Goal: Obtain resource: Download file/media

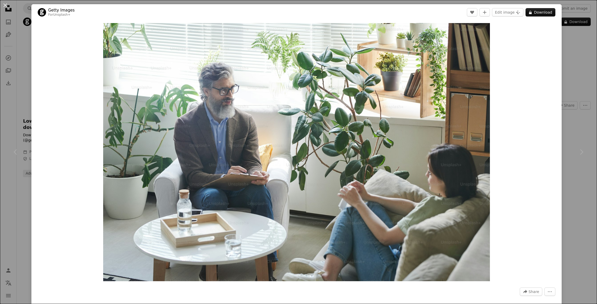
scroll to position [191, 0]
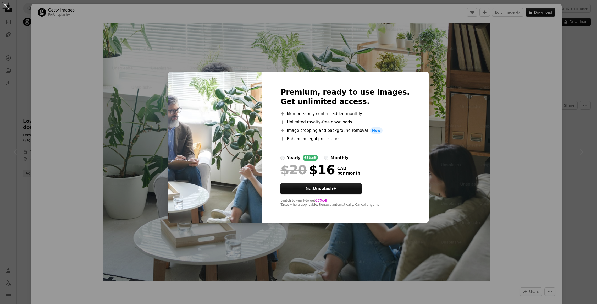
click at [5, 5] on button "An X shape" at bounding box center [5, 5] width 6 height 6
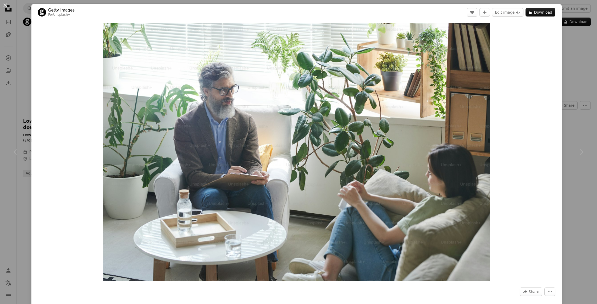
click at [21, 232] on div "An X shape Chevron left Chevron right Getty Images For Unsplash+ A heart A plus…" at bounding box center [298, 152] width 597 height 304
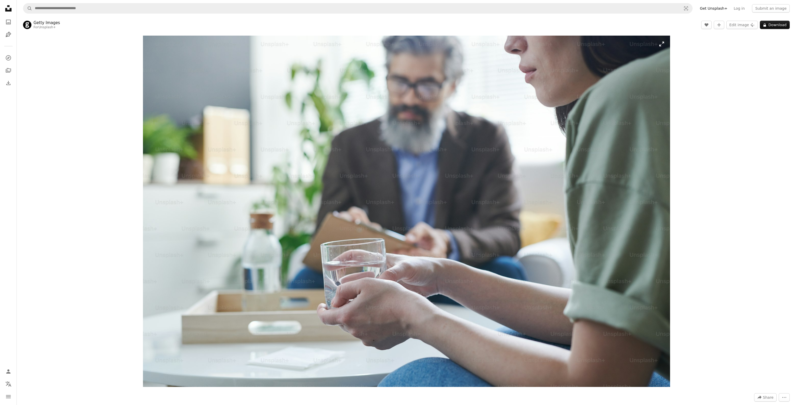
click at [371, 85] on img "Zoom in on this image" at bounding box center [406, 212] width 527 height 352
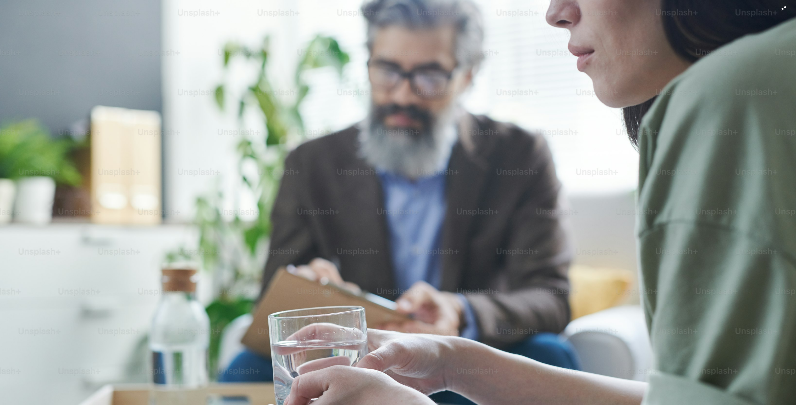
scroll to position [63, 0]
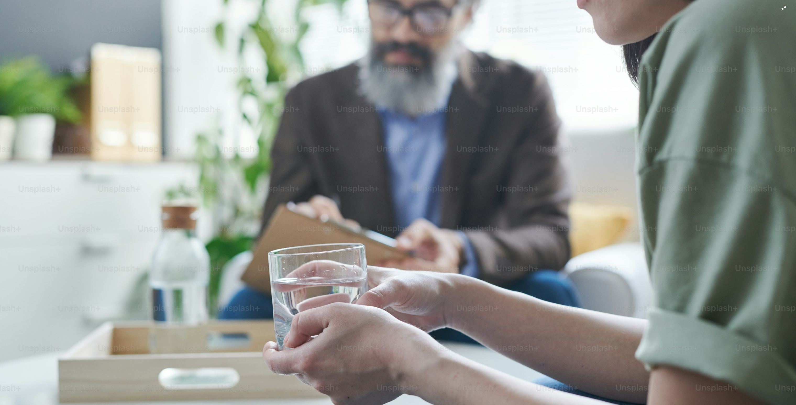
click at [406, 94] on img "Zoom out on this image" at bounding box center [398, 202] width 797 height 531
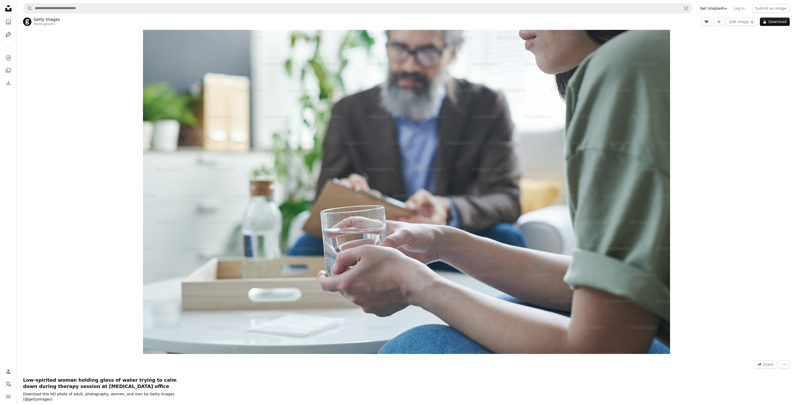
scroll to position [0, 0]
